Goal: Use online tool/utility: Use online tool/utility

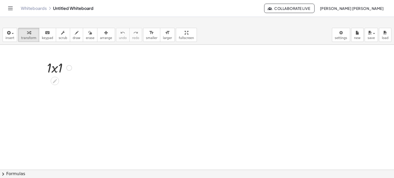
click at [54, 69] on div at bounding box center [59, 67] width 30 height 18
click at [55, 87] on div at bounding box center [59, 85] width 30 height 18
click at [65, 87] on div at bounding box center [67, 86] width 6 height 6
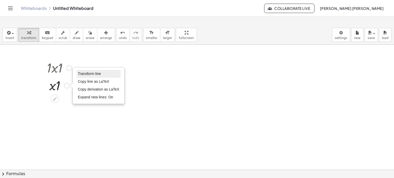
click at [89, 70] on li "Transform line" at bounding box center [99, 74] width 44 height 8
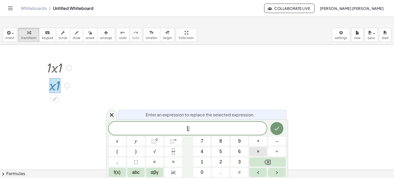
click at [255, 149] on button "×" at bounding box center [257, 151] width 17 height 9
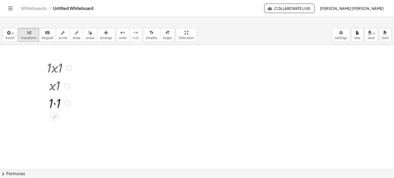
click at [63, 104] on div at bounding box center [59, 103] width 30 height 18
click at [63, 121] on div "Transform line Copy line as LaTeX Copy derivation as LaTeX Expand new lines: On" at bounding box center [64, 121] width 6 height 6
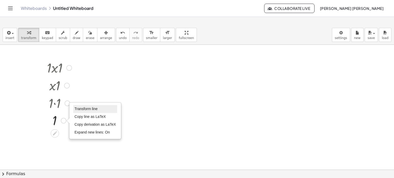
click at [84, 109] on span "Transform line" at bounding box center [86, 109] width 23 height 4
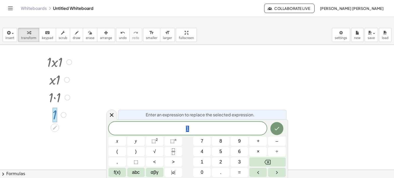
scroll to position [10, 0]
click at [197, 164] on button "1" at bounding box center [201, 161] width 17 height 9
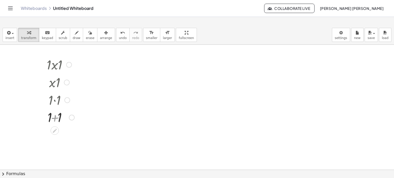
scroll to position [0, 0]
click at [55, 139] on div at bounding box center [59, 138] width 35 height 18
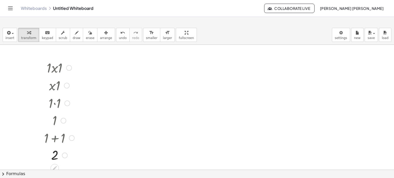
click at [68, 155] on div at bounding box center [59, 154] width 35 height 17
click at [64, 156] on div "Transform line Copy line as LaTeX Copy derivation as LaTeX Expand new lines: On" at bounding box center [65, 155] width 6 height 6
click at [84, 143] on span "Transform line" at bounding box center [87, 143] width 23 height 4
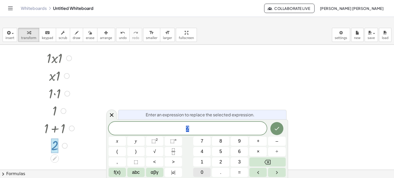
scroll to position [10, 0]
click at [214, 161] on button "2" at bounding box center [220, 161] width 17 height 9
click at [260, 154] on button "×" at bounding box center [257, 151] width 17 height 9
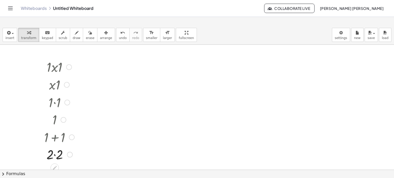
scroll to position [0, 0]
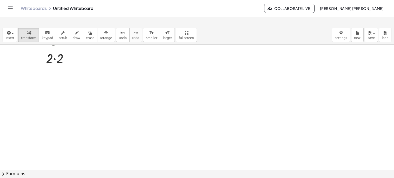
scroll to position [124, 0]
click at [54, 49] on div at bounding box center [59, 48] width 35 height 18
click at [63, 65] on div "Transform line Copy line as LaTeX Copy derivation as LaTeX Expand new lines: On" at bounding box center [65, 66] width 6 height 6
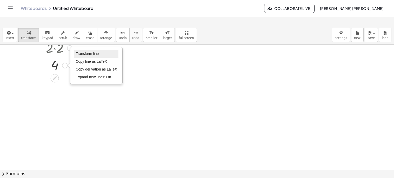
click at [102, 55] on li "Transform line" at bounding box center [96, 54] width 44 height 8
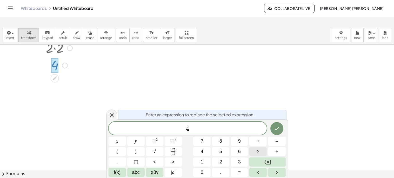
click at [259, 150] on span "×" at bounding box center [258, 151] width 3 height 7
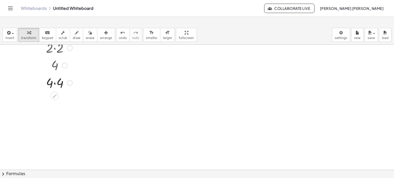
click at [59, 85] on div at bounding box center [59, 83] width 35 height 18
click at [65, 101] on div "Transform line Copy line as LaTeX Copy derivation as LaTeX Expand new lines: On" at bounding box center [67, 100] width 6 height 6
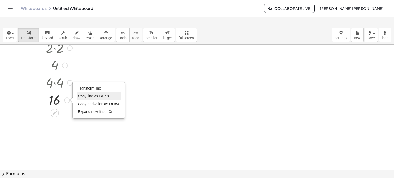
click at [90, 93] on li "Copy line as LaTeX" at bounding box center [99, 96] width 44 height 8
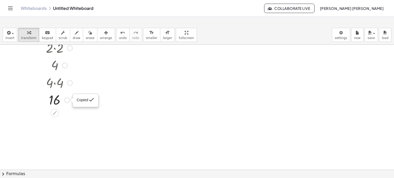
click at [69, 99] on div "Copied done" at bounding box center [67, 100] width 6 height 6
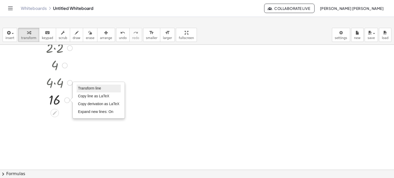
click at [85, 88] on span "Transform line" at bounding box center [89, 88] width 23 height 4
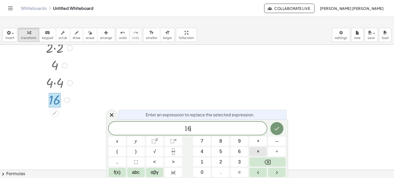
click at [262, 152] on button "×" at bounding box center [257, 151] width 17 height 9
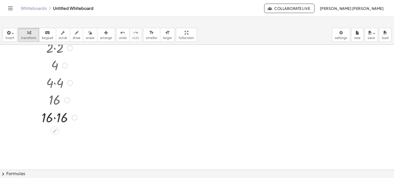
click at [56, 118] on div at bounding box center [59, 117] width 41 height 18
click at [71, 134] on div "Transform line Copy line as LaTeX Copy derivation as LaTeX Expand new lines: On" at bounding box center [72, 135] width 6 height 6
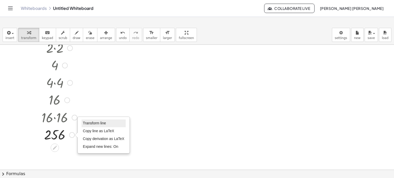
click at [102, 122] on span "Transform line" at bounding box center [94, 123] width 23 height 4
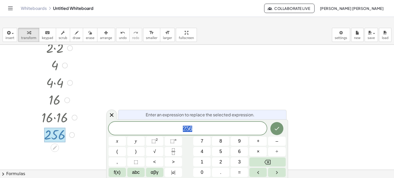
click at [204, 131] on span "2 5 6" at bounding box center [188, 128] width 158 height 7
click at [255, 150] on button "×" at bounding box center [257, 151] width 17 height 9
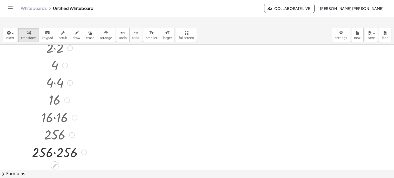
click at [52, 153] on div at bounding box center [59, 152] width 60 height 18
click at [46, 153] on div at bounding box center [59, 152] width 60 height 18
click at [54, 154] on div at bounding box center [59, 152] width 60 height 18
